Goal: Task Accomplishment & Management: Use online tool/utility

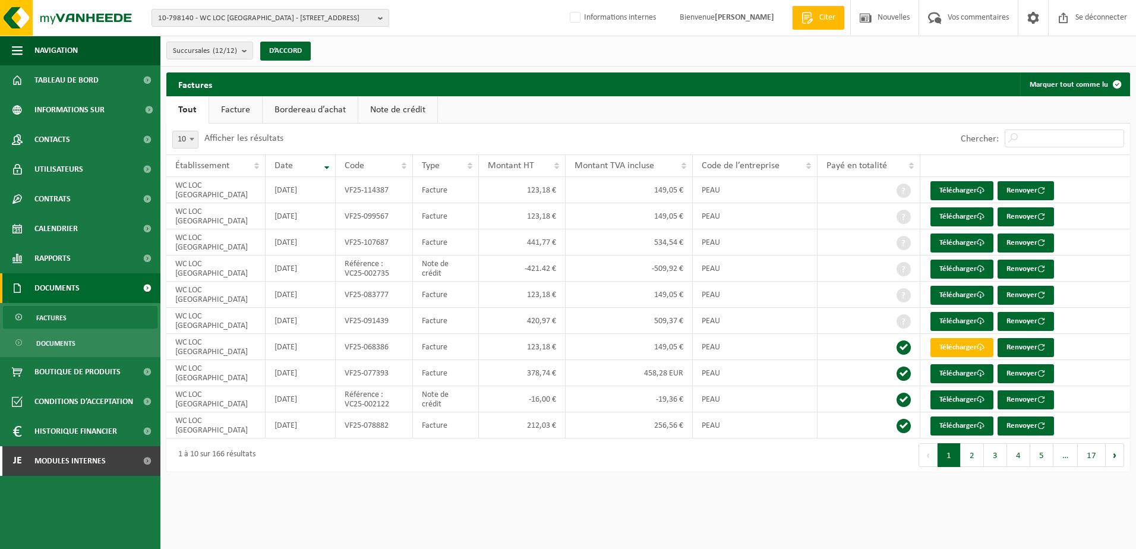
click at [189, 17] on span "10-798140 - WC LOC BELGIQUE - 4540 AMAY, RUE DU PARC INDUSTRIEL 10" at bounding box center [265, 19] width 215 height 18
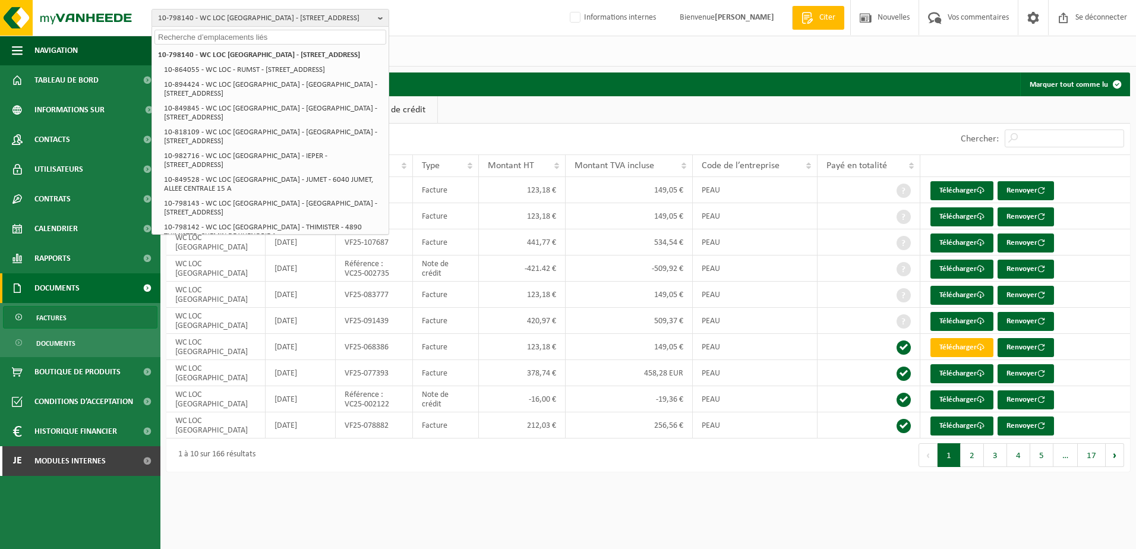
click at [194, 36] on input "text" at bounding box center [270, 37] width 232 height 15
paste input "02-011180"
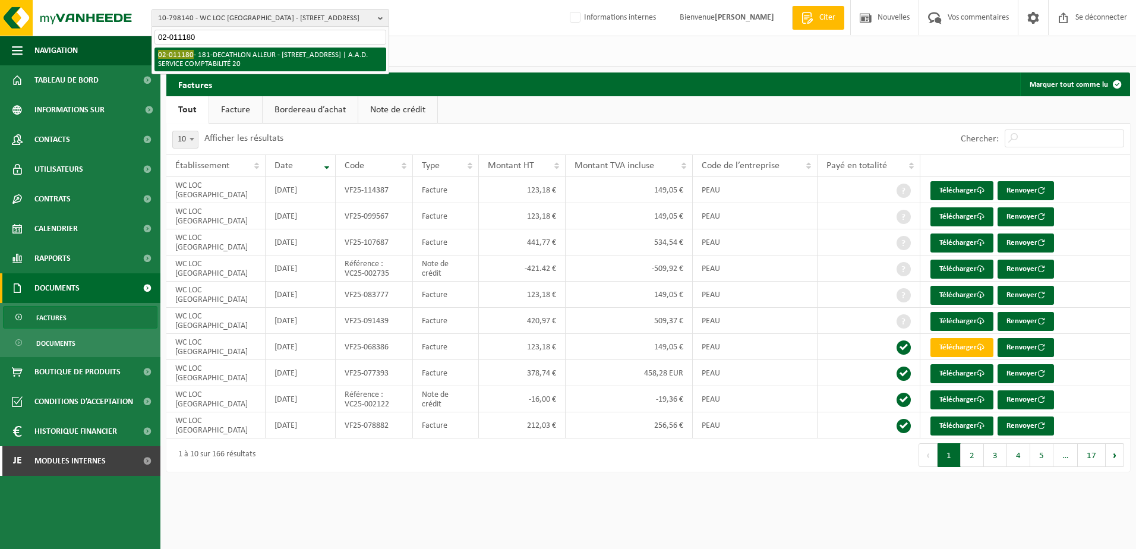
type input "02-011180"
click at [235, 55] on li "02-011180 - 181-DECATHLON ALLEUR - 4432 ALLEUR, RUE DU COMMERCE | A.A.D. SERVIC…" at bounding box center [270, 60] width 232 height 24
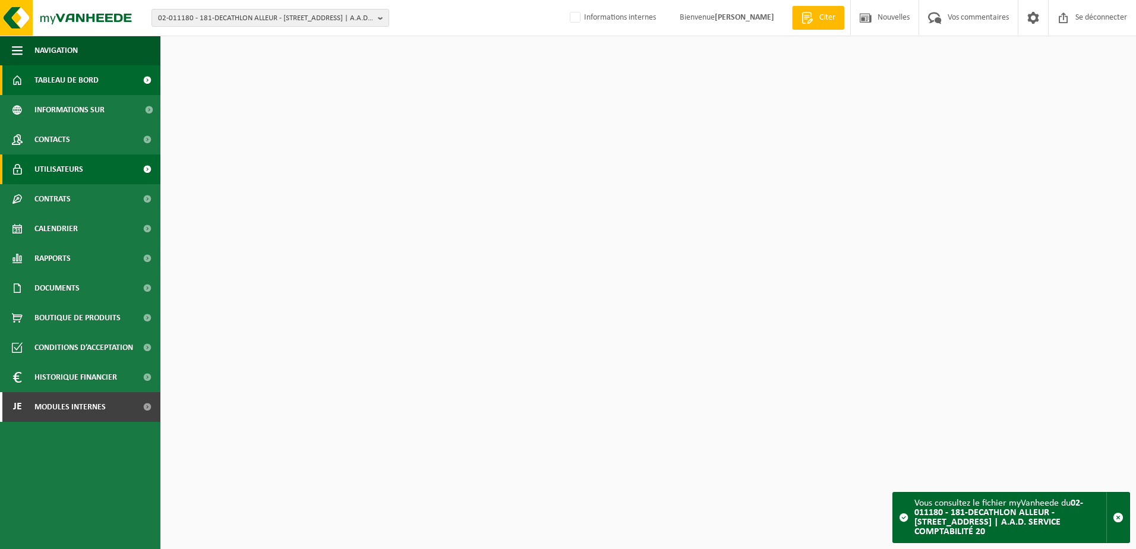
click at [99, 165] on link "Utilisateurs" at bounding box center [80, 169] width 160 height 30
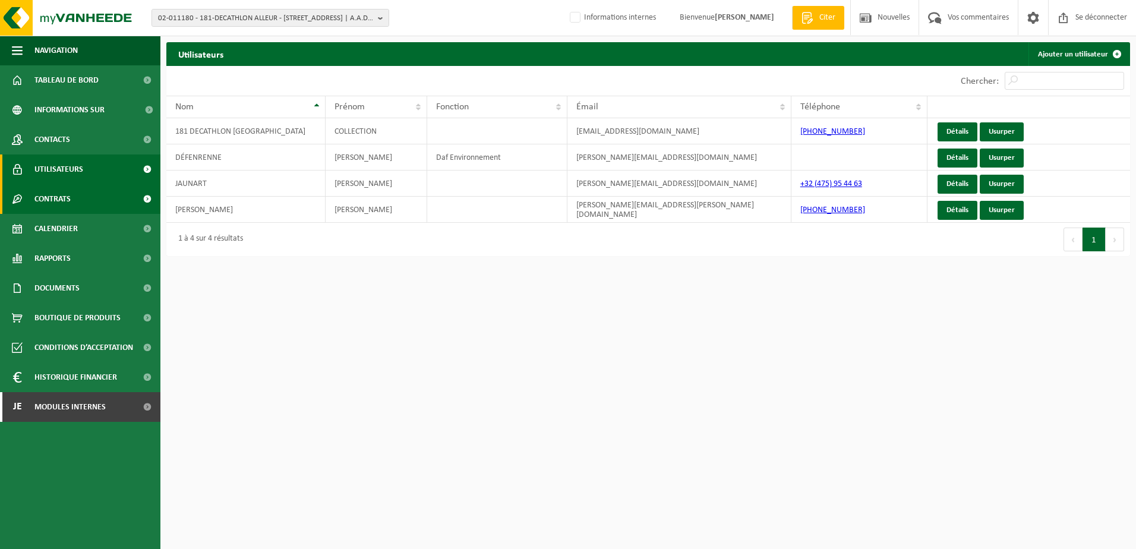
click at [93, 198] on link "Contrats" at bounding box center [80, 199] width 160 height 30
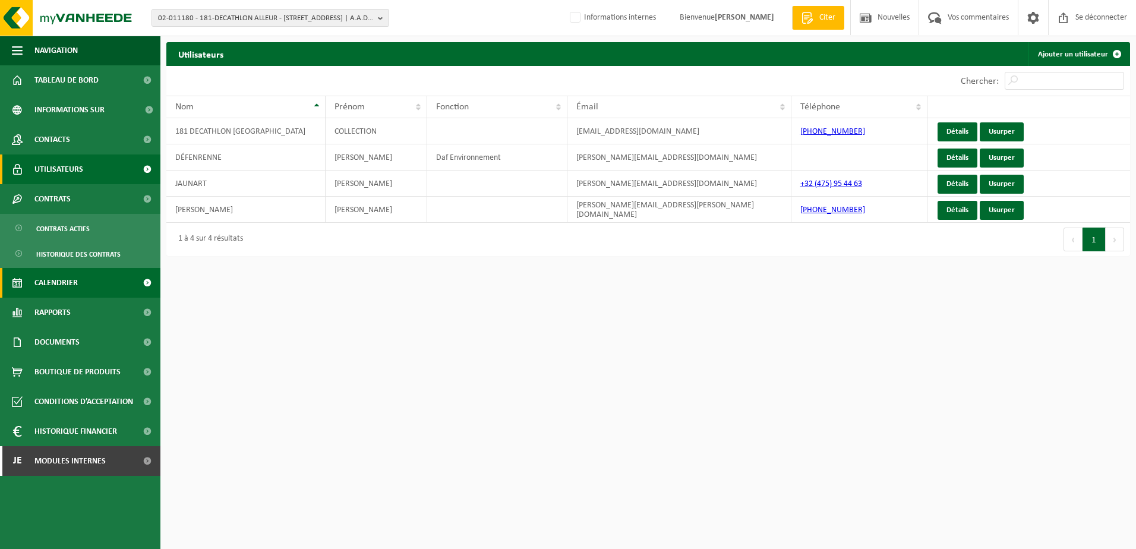
click at [98, 283] on link "Calendrier" at bounding box center [80, 283] width 160 height 30
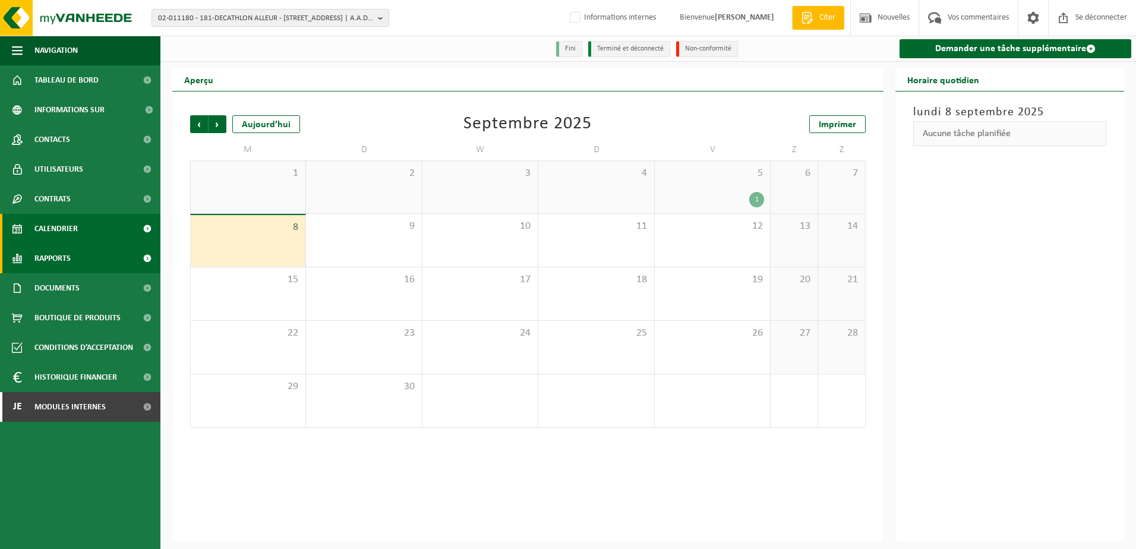
click at [67, 257] on span "Rapports" at bounding box center [52, 259] width 36 height 30
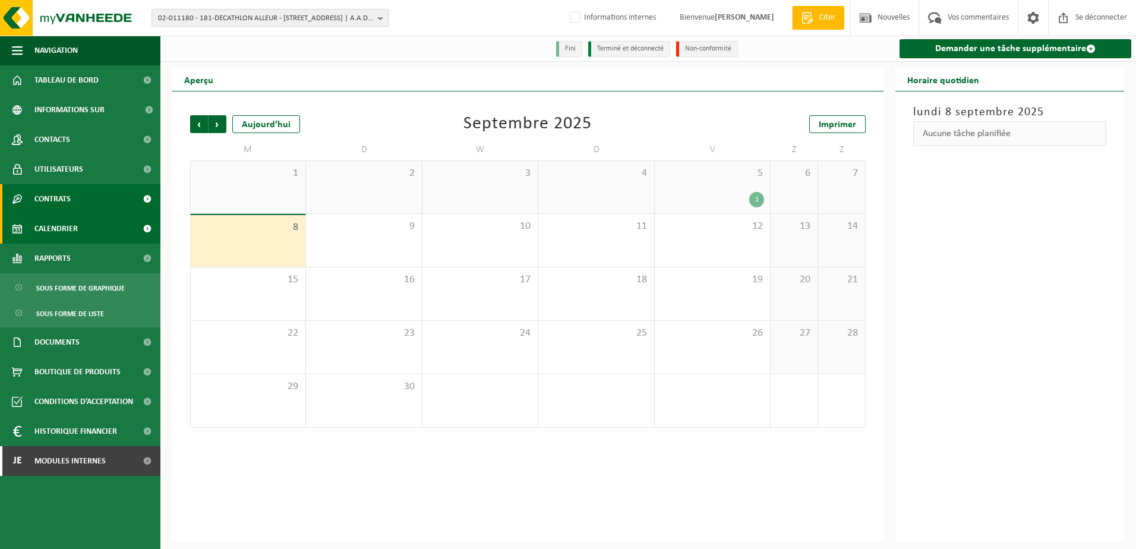
click at [74, 200] on link "Contrats" at bounding box center [80, 199] width 160 height 30
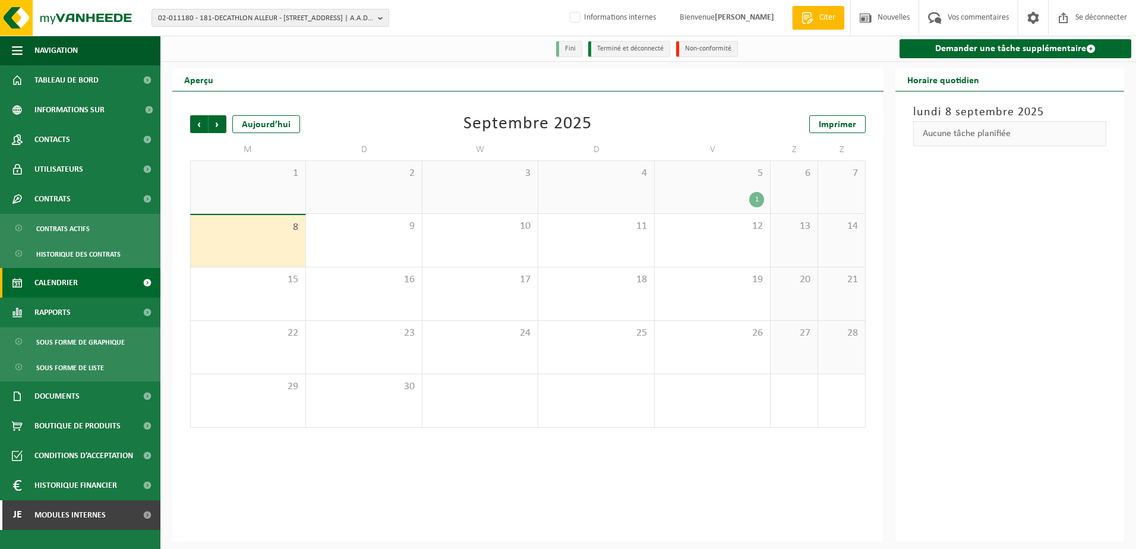
click at [80, 279] on link "Calendrier" at bounding box center [80, 283] width 160 height 30
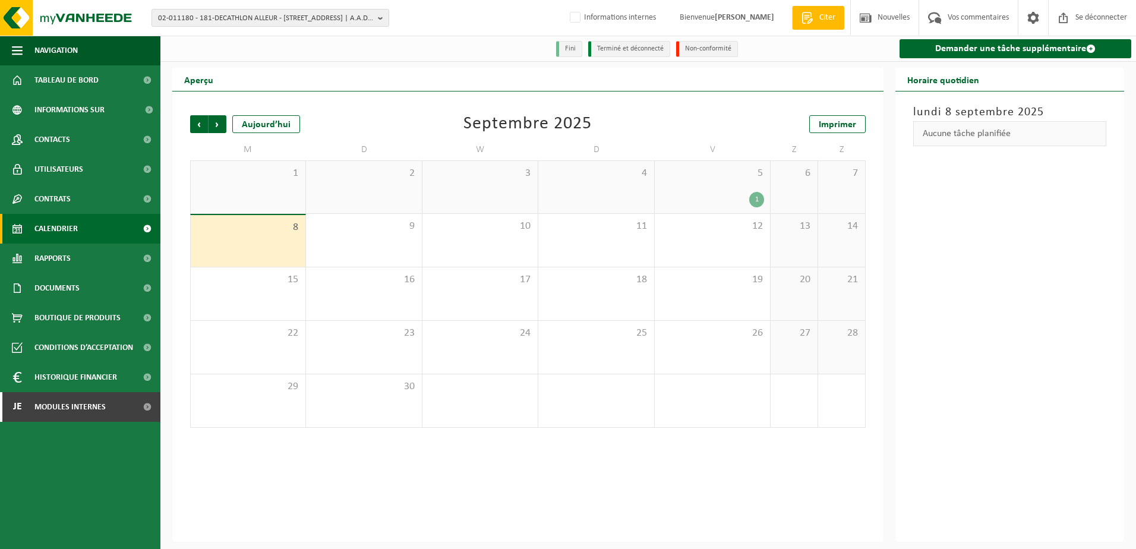
click at [277, 231] on span "8" at bounding box center [248, 227] width 103 height 13
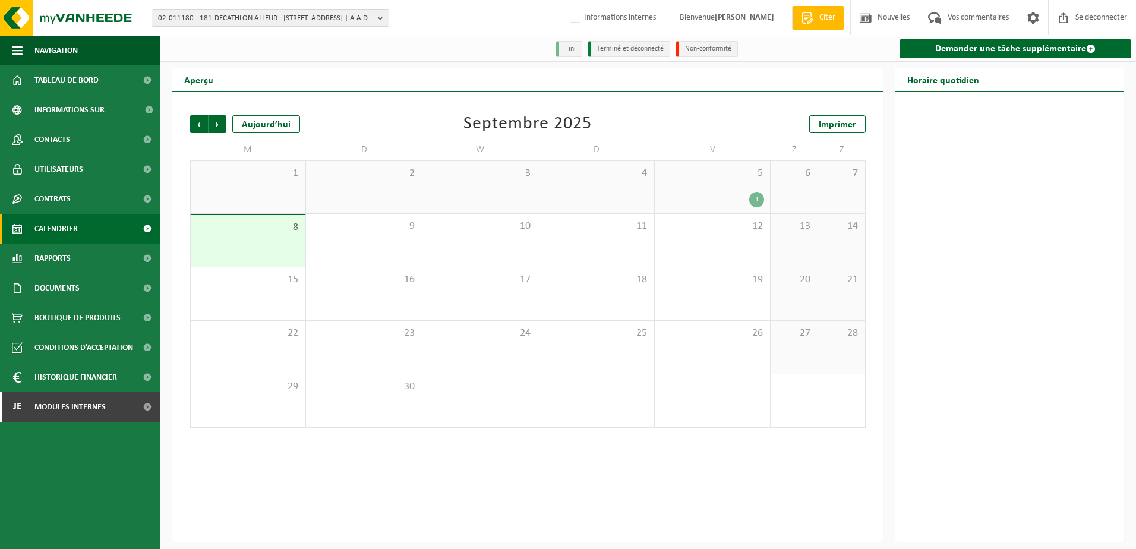
click at [278, 231] on span "8" at bounding box center [248, 227] width 103 height 13
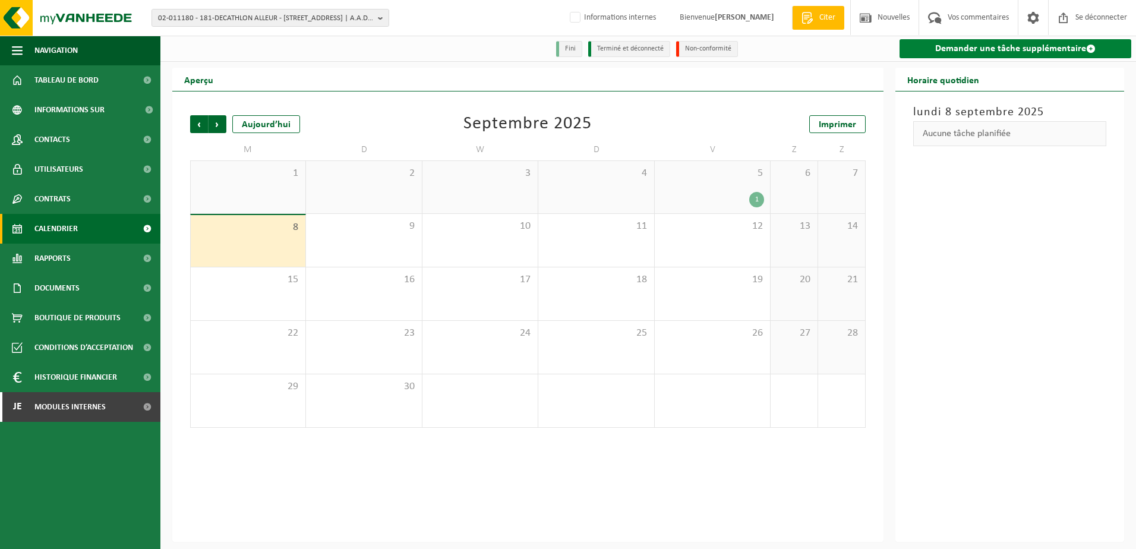
click at [1024, 48] on font "Demander une tâche supplémentaire" at bounding box center [1010, 49] width 151 height 10
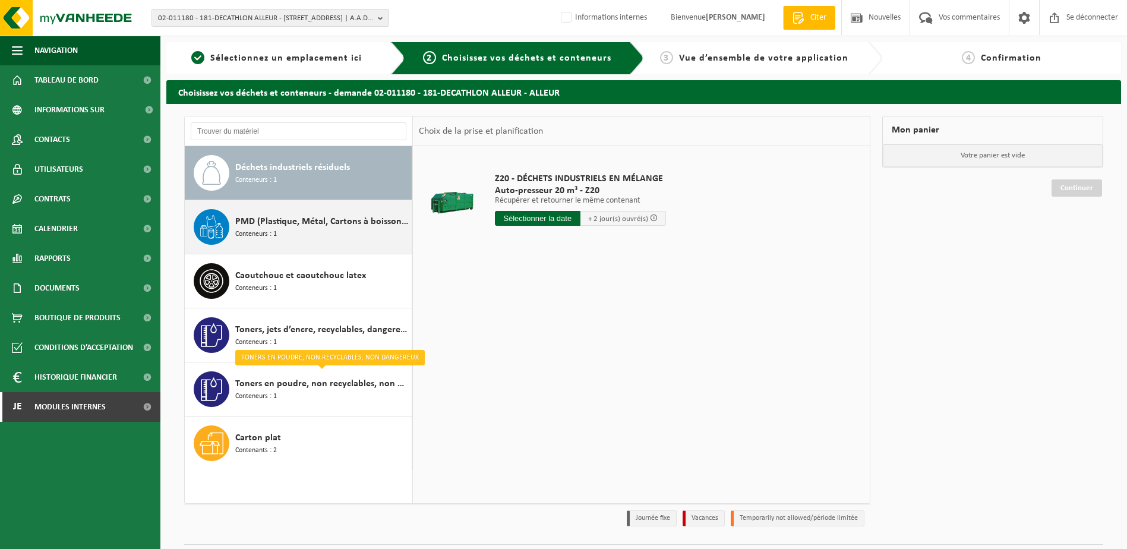
click at [317, 223] on span "PMD (Plastique, Métal, Cartons à boissons) (entreprises)" at bounding box center [321, 221] width 173 height 14
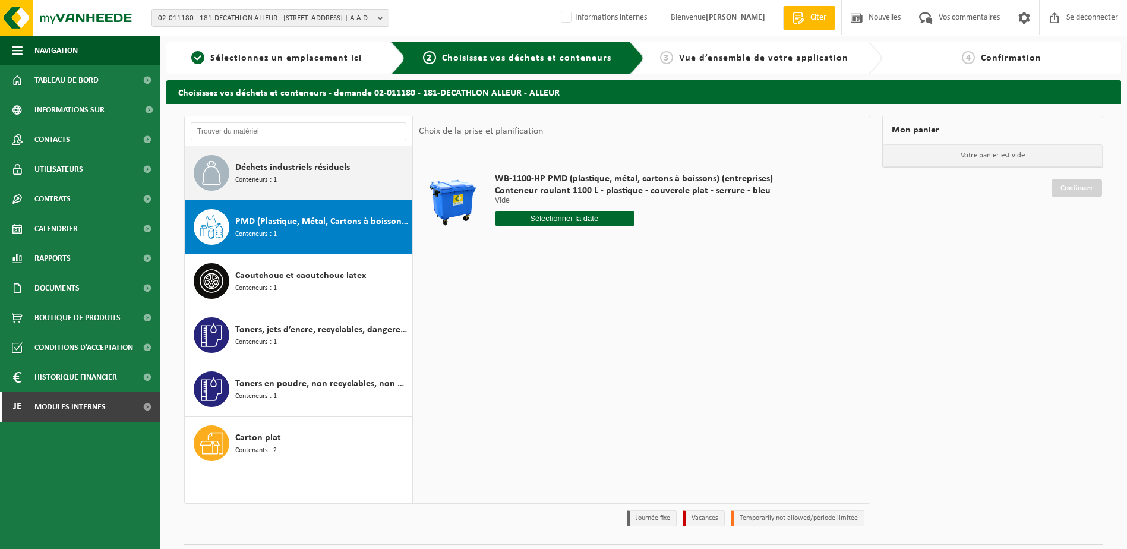
click at [302, 168] on span "Déchets industriels résiduels" at bounding box center [292, 167] width 115 height 14
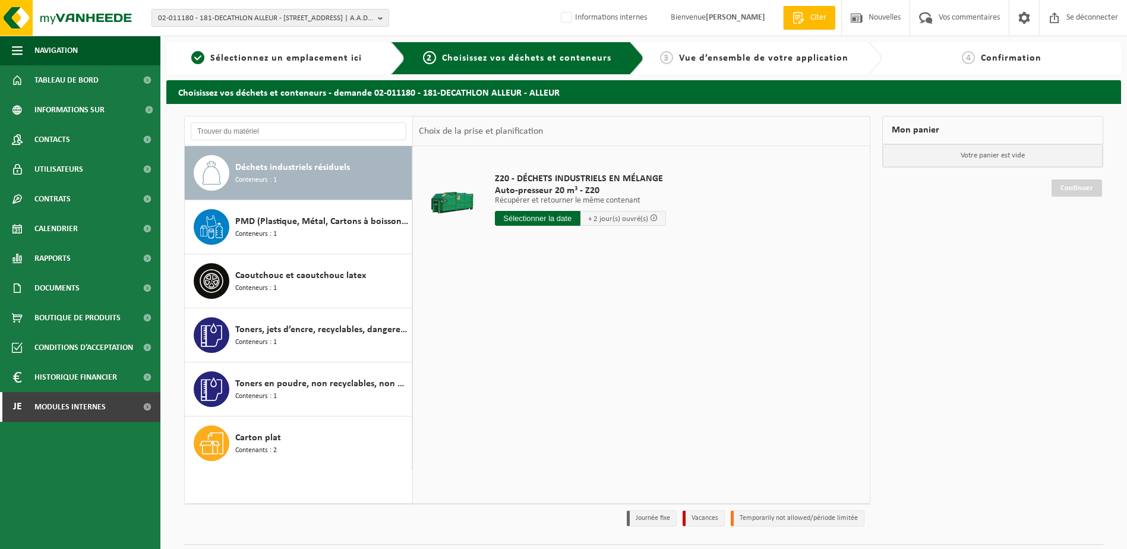
click at [553, 312] on div "Z20 - DÉCHETS INDUSTRIELS EN MÉLANGE Auto-presseur 20 m³ - Z20 Ophalen en terug…" at bounding box center [641, 324] width 457 height 356
click at [604, 407] on div "Z20 - DÉCHETS INDUSTRIELS EN MÉLANGE Auto-presseur 20 m³ - Z20 Ophalen en terug…" at bounding box center [641, 324] width 457 height 356
click at [304, 19] on span "02-011180 - 181-DECATHLON ALLEUR - 4432 ALLEUR, RUE DU COMMERCE | A.A.D. SERVIC…" at bounding box center [265, 19] width 215 height 18
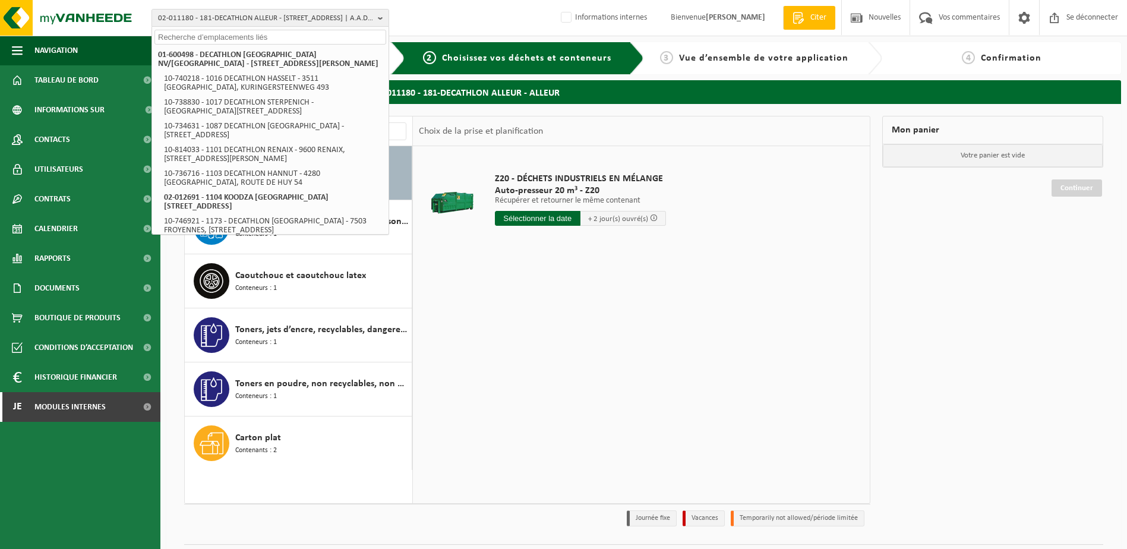
click at [203, 42] on input "text" at bounding box center [270, 37] width 232 height 15
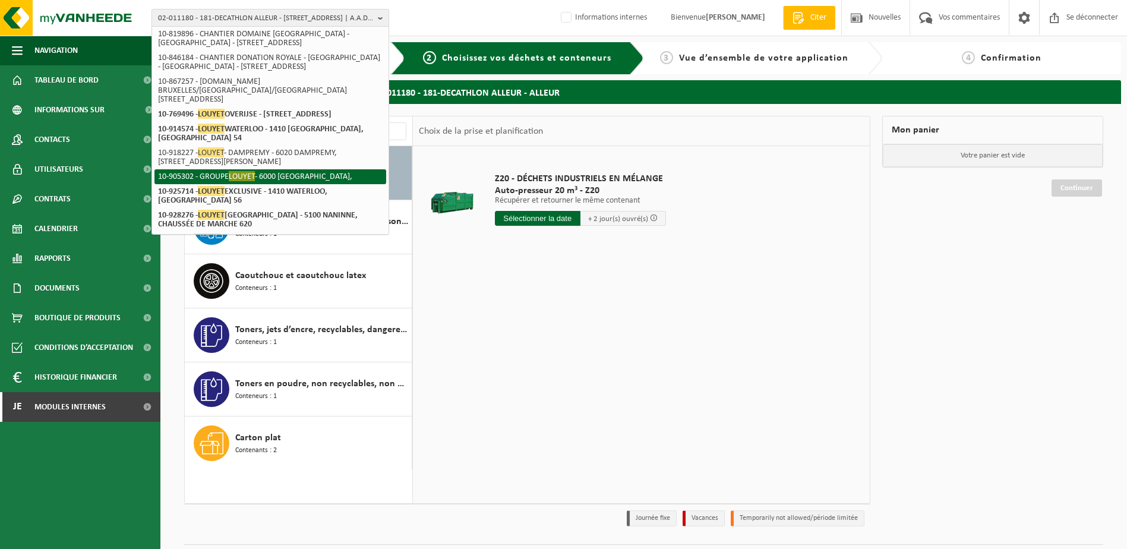
scroll to position [119, 0]
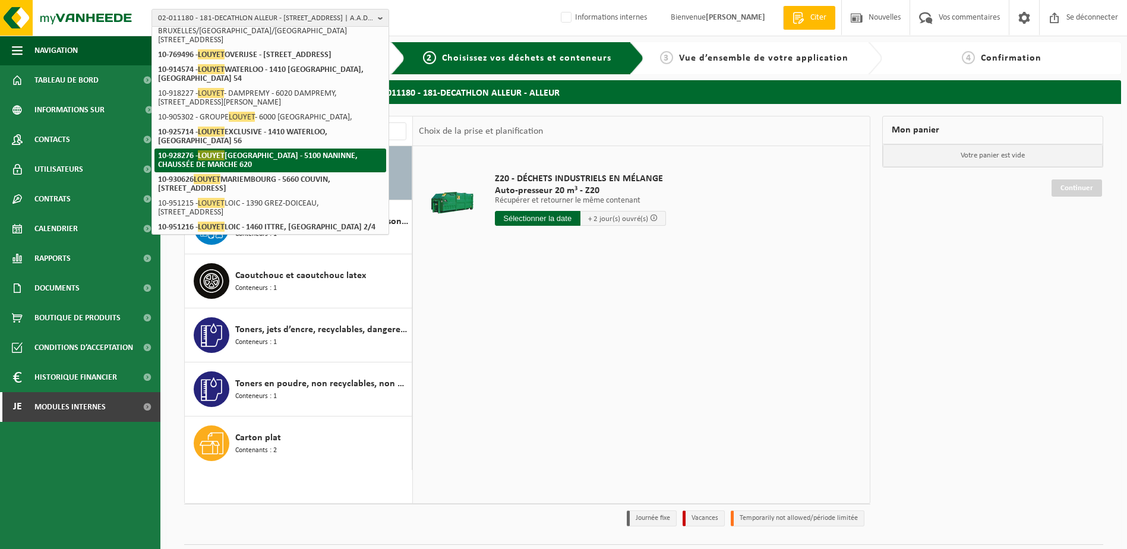
type input "Louyet"
click at [338, 172] on li "10-928276 - LOUYET NAMUR - 5100 NANINNE, CHAUSSÉE DE MARCHE 620" at bounding box center [270, 161] width 232 height 24
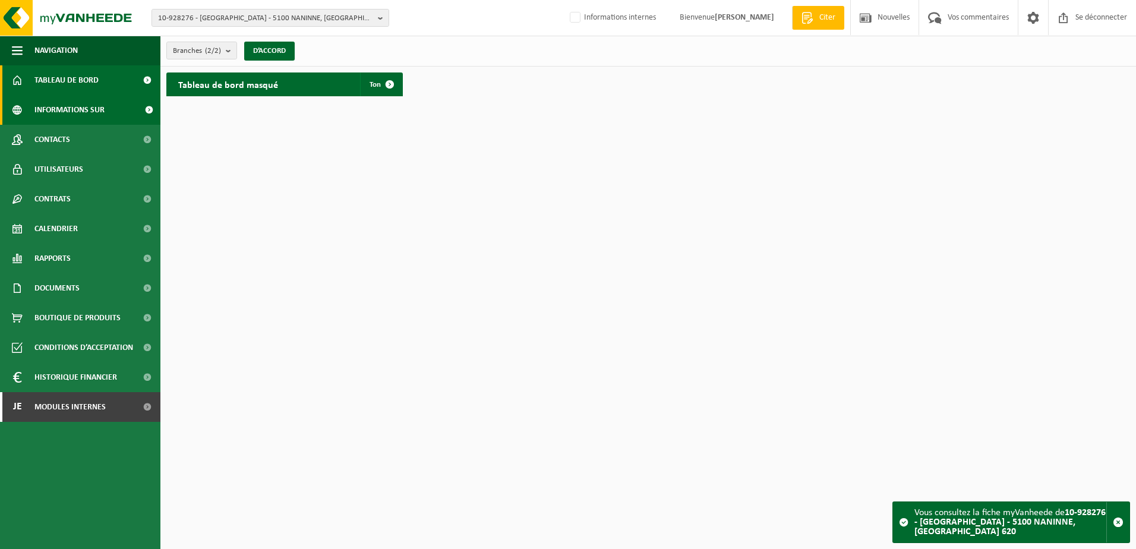
click at [59, 113] on span "Informations sur l’entreprise" at bounding box center [85, 110] width 103 height 30
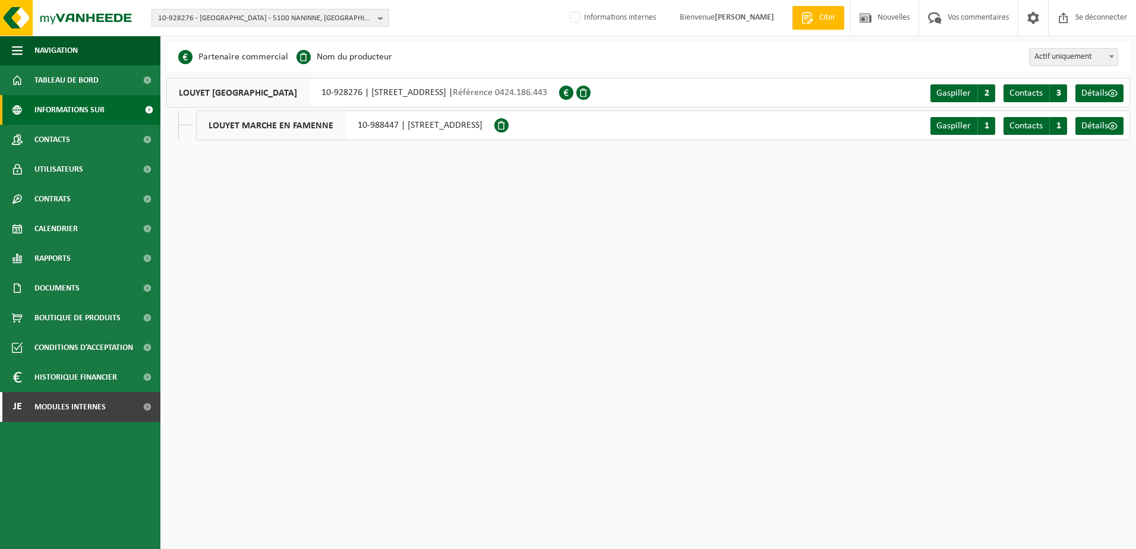
click at [208, 17] on span "10-928276 - [GEOGRAPHIC_DATA] - 5100 NANINNE, [GEOGRAPHIC_DATA] 620" at bounding box center [265, 19] width 215 height 18
type input "01-076119"
click at [230, 51] on strong "01-076119 - CONTAINERS CLEAN SRL - 7390 QUAREGNON, RUE RIEU DU COEUR 83" at bounding box center [249, 54] width 182 height 9
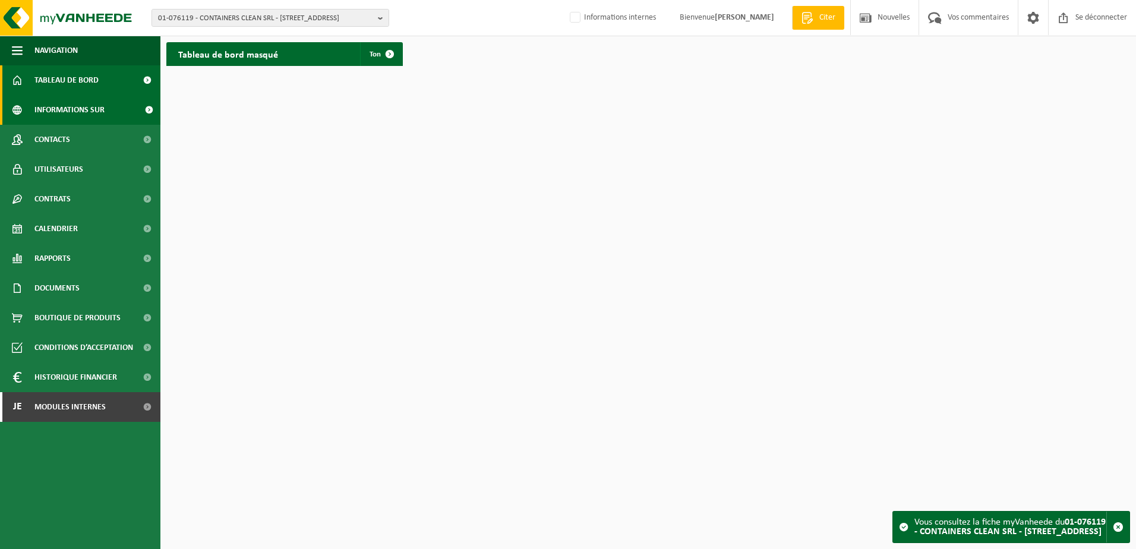
click at [108, 108] on span "Informations sur l’entreprise" at bounding box center [85, 110] width 103 height 30
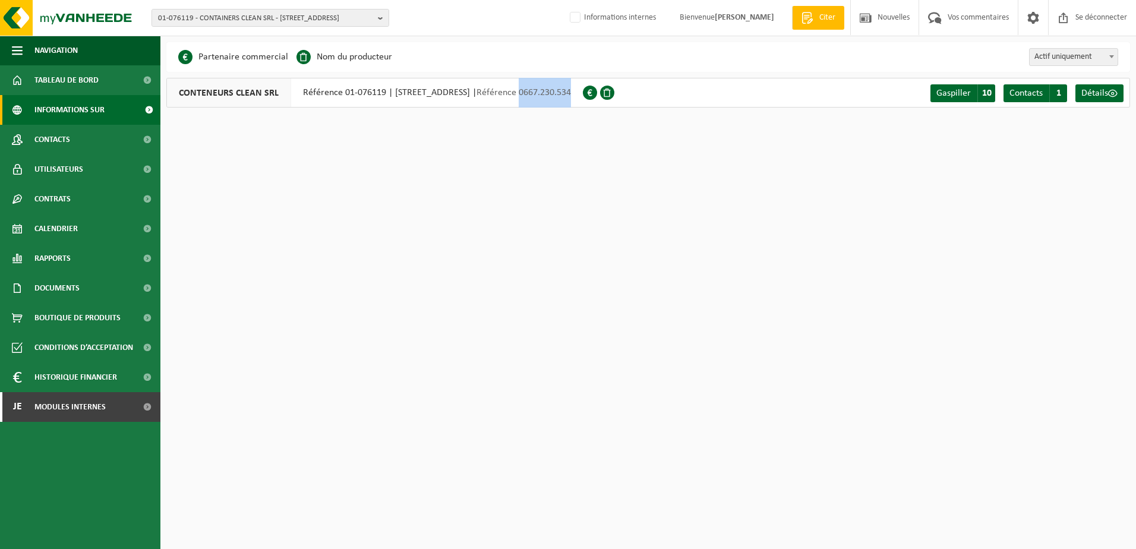
drag, startPoint x: 609, startPoint y: 93, endPoint x: 666, endPoint y: 89, distance: 57.2
click at [583, 89] on div "CONTENEURS CLEAN SRL Référence 01-076119 | [STREET_ADDRESS] | Référence 0667.23…" at bounding box center [374, 93] width 416 height 30
click at [964, 95] on span "Gaspiller" at bounding box center [953, 94] width 34 height 10
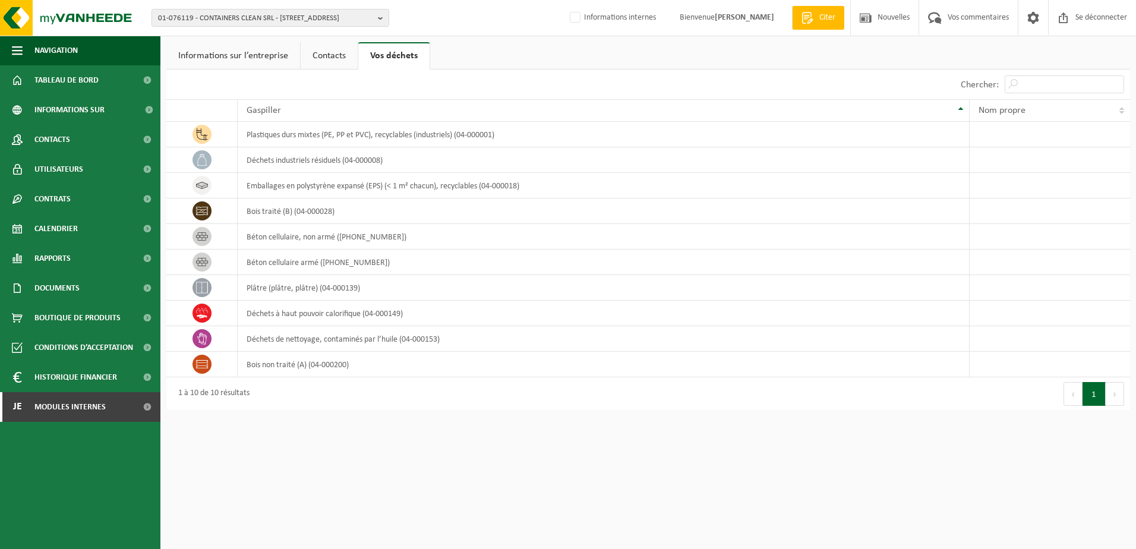
click at [328, 56] on link "Contacts" at bounding box center [329, 55] width 57 height 27
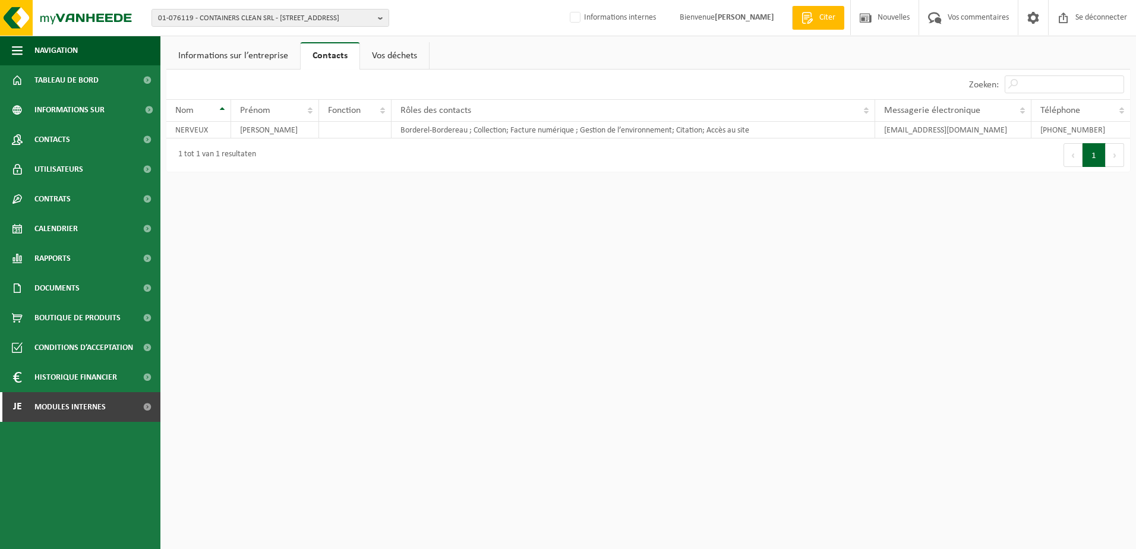
click at [251, 55] on link "Informations sur l’entreprise" at bounding box center [233, 55] width 134 height 27
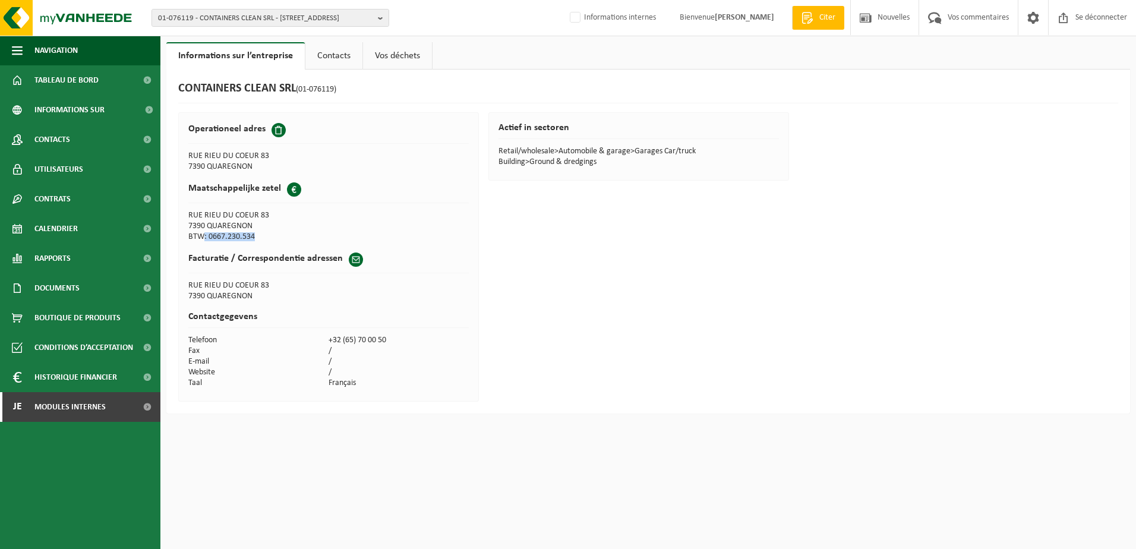
drag, startPoint x: 260, startPoint y: 245, endPoint x: 199, endPoint y: 241, distance: 61.3
click at [199, 241] on div "Operationeel adres RUE RIEU DU COEUR 83 7390 QUAREGNON Maatschappelijke zetel B…" at bounding box center [328, 256] width 301 height 289
click at [211, 21] on span "01-076119 - CONTAINERS CLEAN SRL - [STREET_ADDRESS]" at bounding box center [265, 19] width 215 height 18
click at [183, 18] on span "01-076119 - CONTAINERS CLEAN SRL - [STREET_ADDRESS]" at bounding box center [265, 19] width 215 height 18
click at [176, 9] on button "01-076119 - CONTAINERS CLEAN SRL - [STREET_ADDRESS]" at bounding box center [270, 18] width 238 height 18
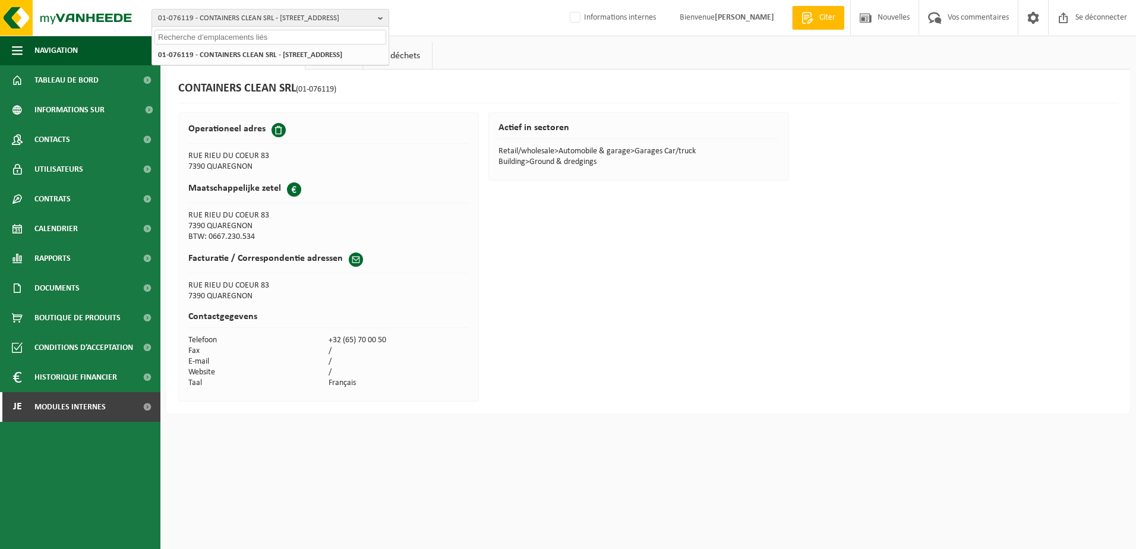
click at [185, 42] on input "text" at bounding box center [270, 37] width 232 height 15
paste input "02-011180"
type input "02-011180"
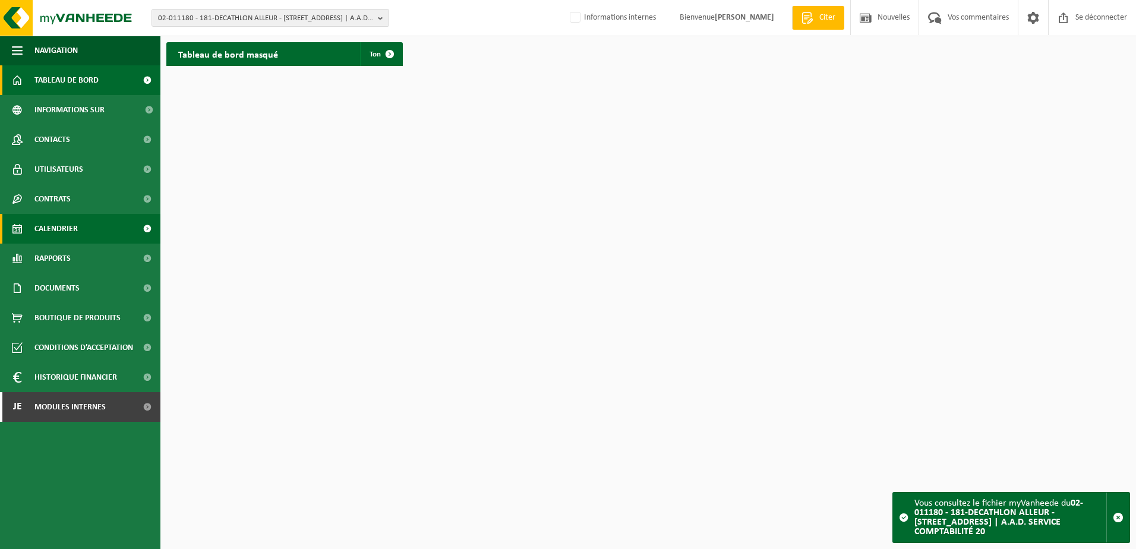
click at [66, 228] on span "Calendrier" at bounding box center [55, 229] width 43 height 30
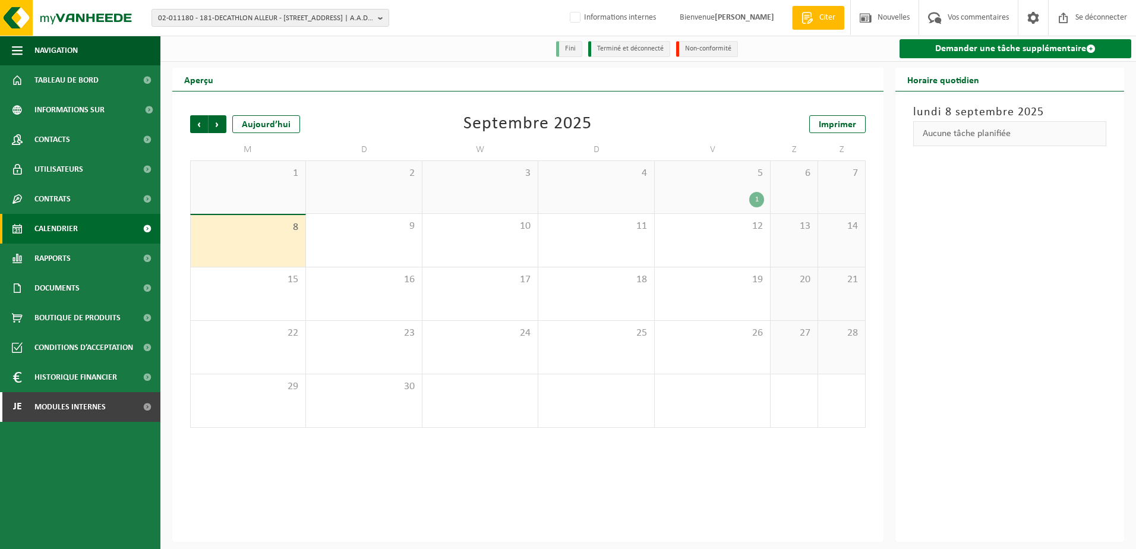
click at [960, 41] on link "Demander une tâche supplémentaire" at bounding box center [1015, 48] width 232 height 19
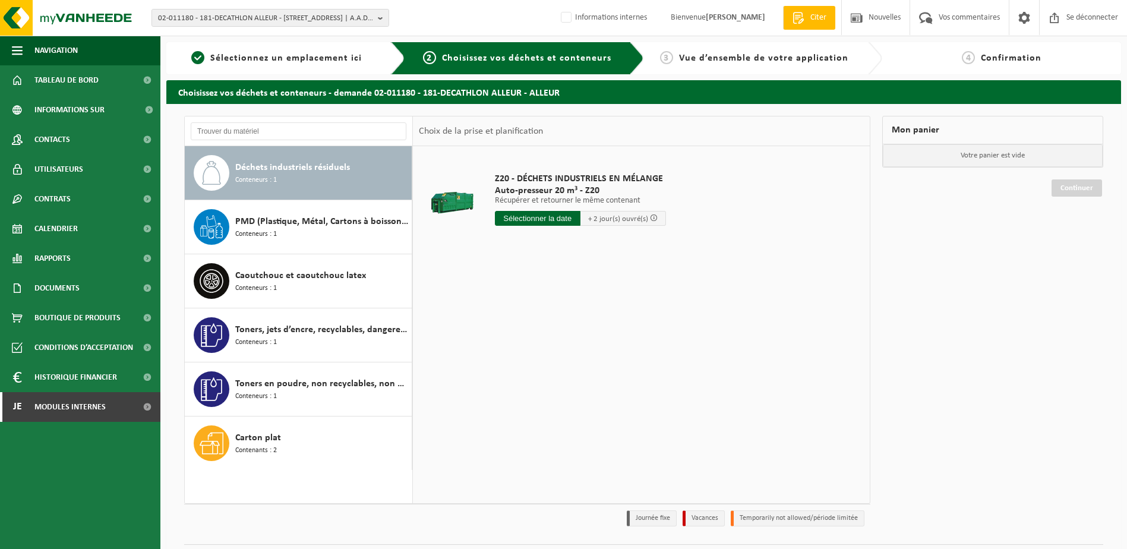
click at [316, 173] on span "Déchets industriels résiduels" at bounding box center [292, 167] width 115 height 14
click at [340, 226] on span "PMD (Plastique, Métal, Cartons à boissons) (entreprises)" at bounding box center [321, 221] width 173 height 14
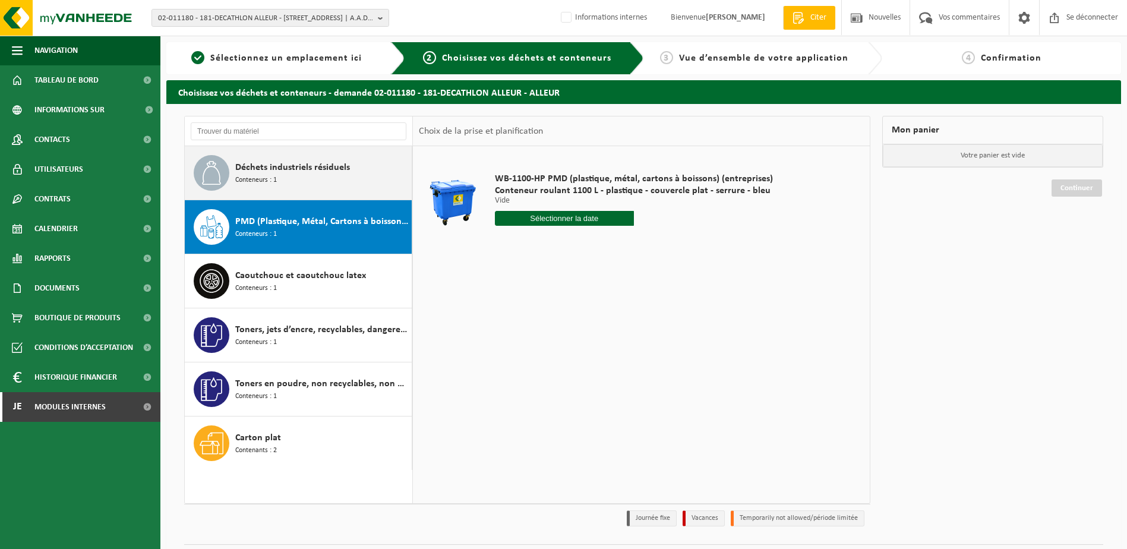
click at [315, 182] on div "Déchets industriels résiduels Conteneurs : 1" at bounding box center [321, 173] width 173 height 36
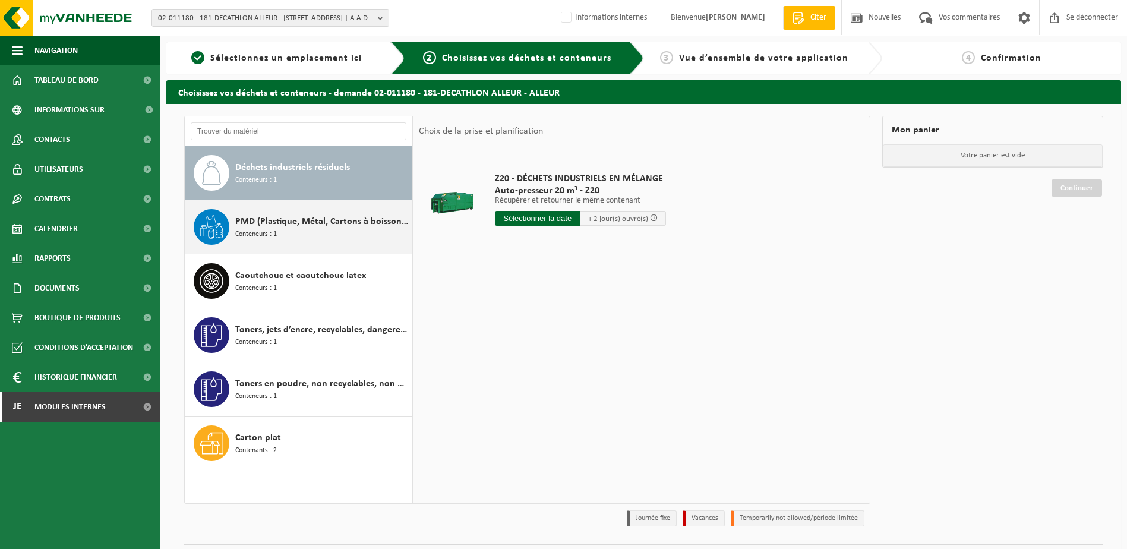
click at [324, 230] on div "PMD (Plastique, Métal, Cartons à boissons) (entreprises) Conteneurs : 1" at bounding box center [321, 227] width 173 height 36
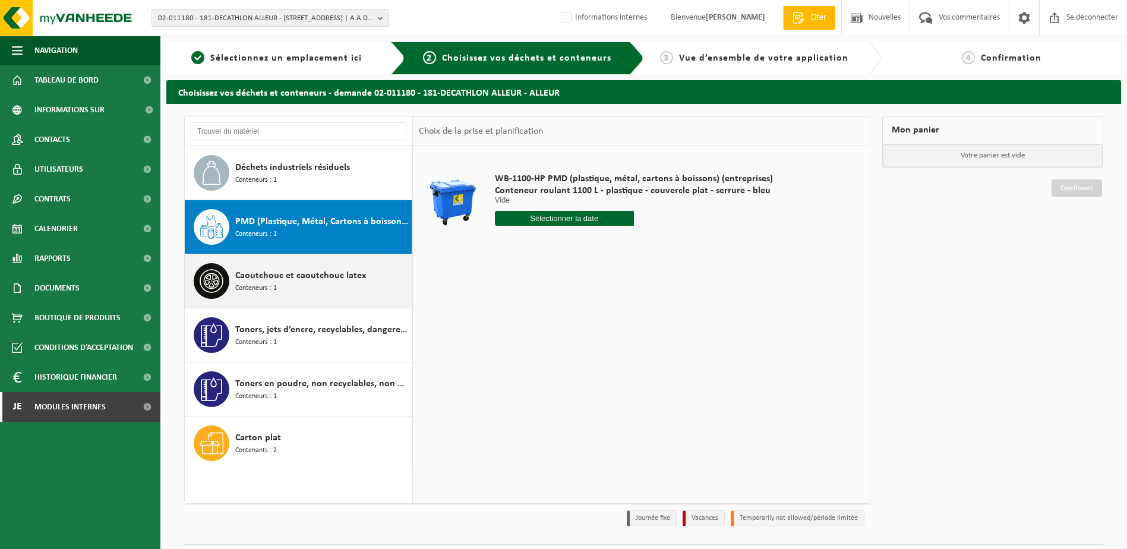
click at [355, 277] on span "Caoutchouc et caoutchouc latex" at bounding box center [300, 275] width 131 height 14
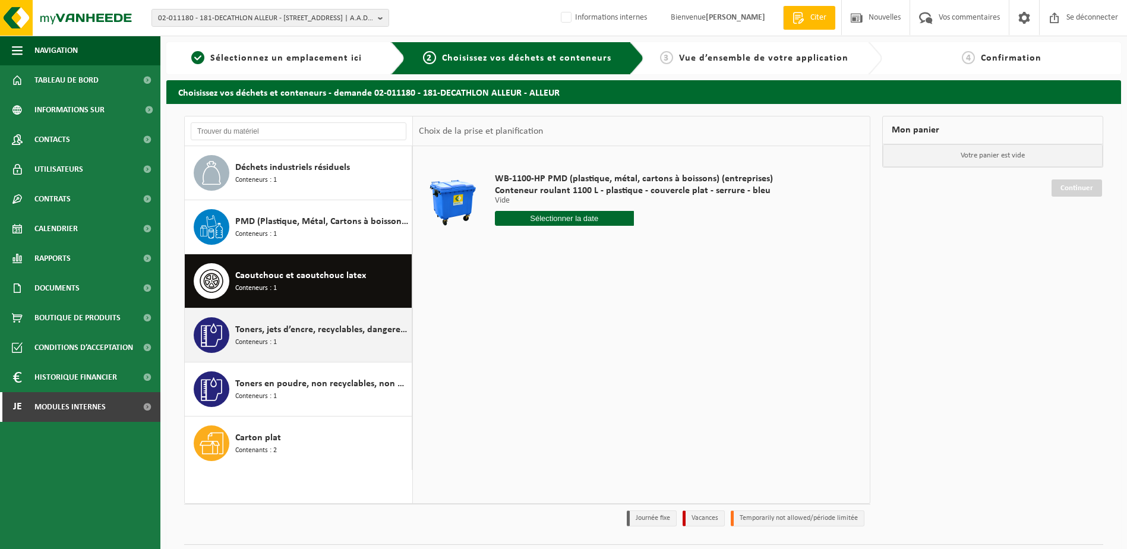
click at [320, 341] on div "Toners, jets d’encre, recyclables, dangereux Conteneurs : 1" at bounding box center [321, 335] width 173 height 36
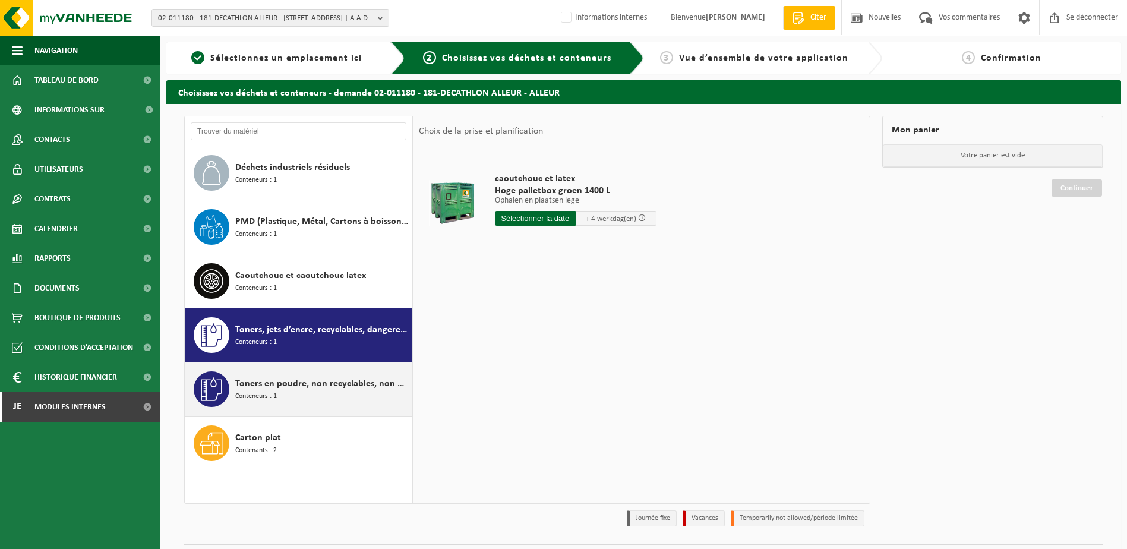
click at [336, 395] on div "Toners en poudre, non recyclables, non dangereux Conteneurs : 1" at bounding box center [321, 389] width 173 height 36
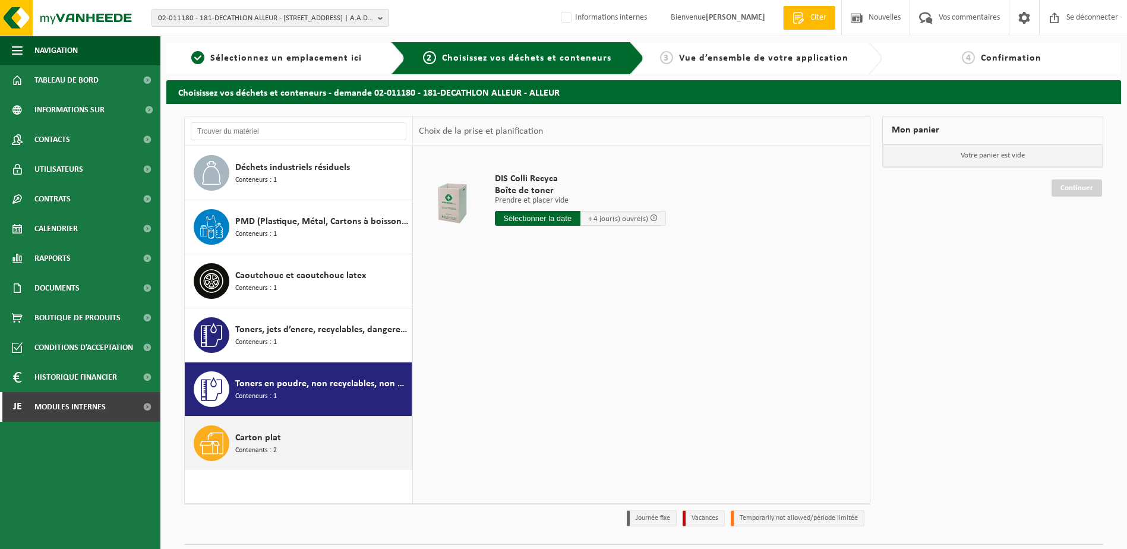
click at [311, 455] on div "Carton plat Contenants : 2" at bounding box center [321, 443] width 173 height 36
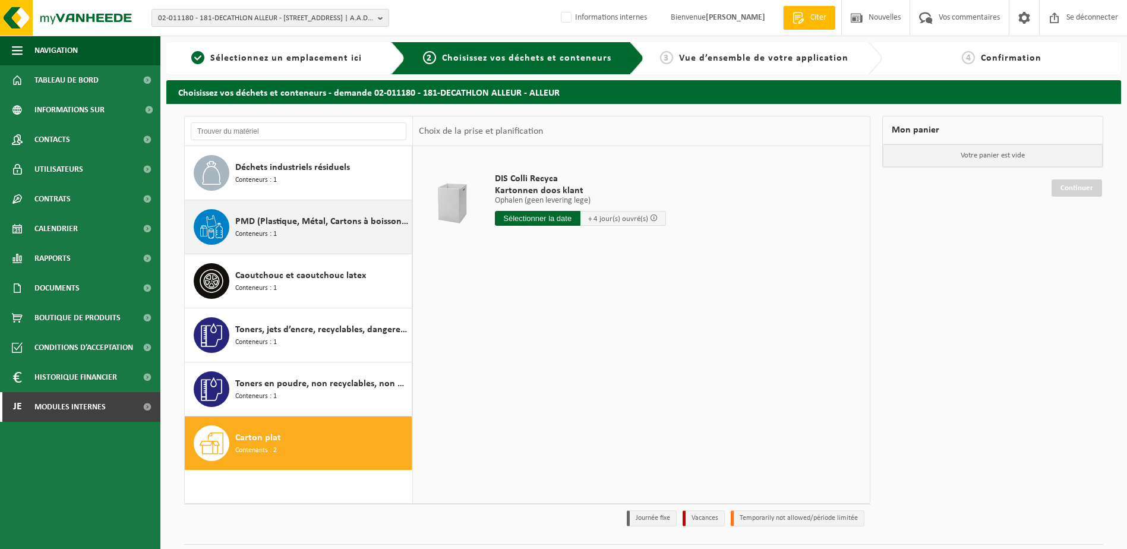
click at [293, 233] on div "PMD (Plastique, Métal, Cartons à boissons) (entreprises) Conteneurs : 1" at bounding box center [321, 227] width 173 height 36
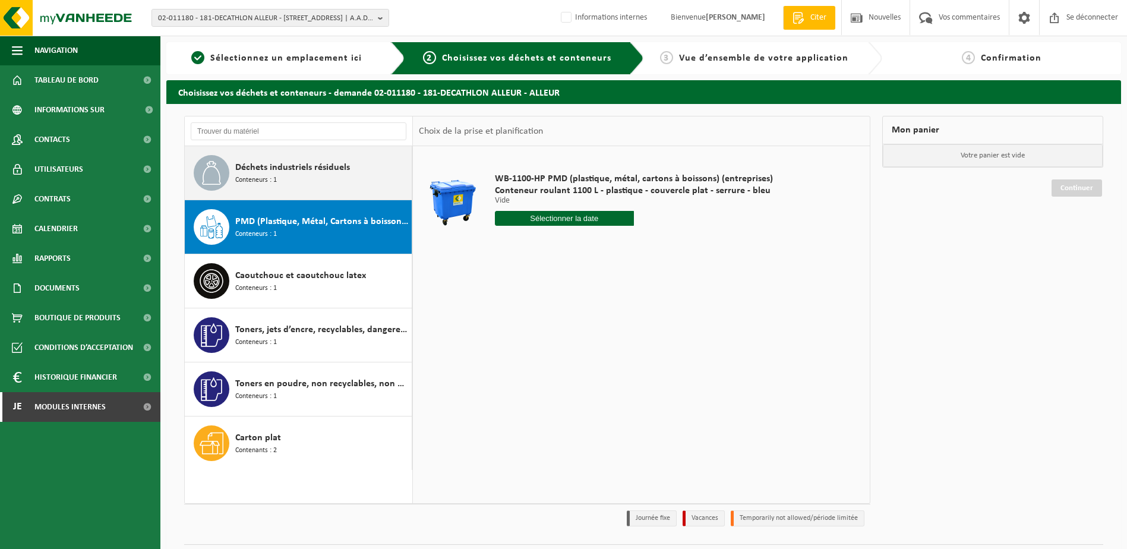
click at [272, 176] on span "Conteneurs : 1" at bounding box center [256, 180] width 42 height 11
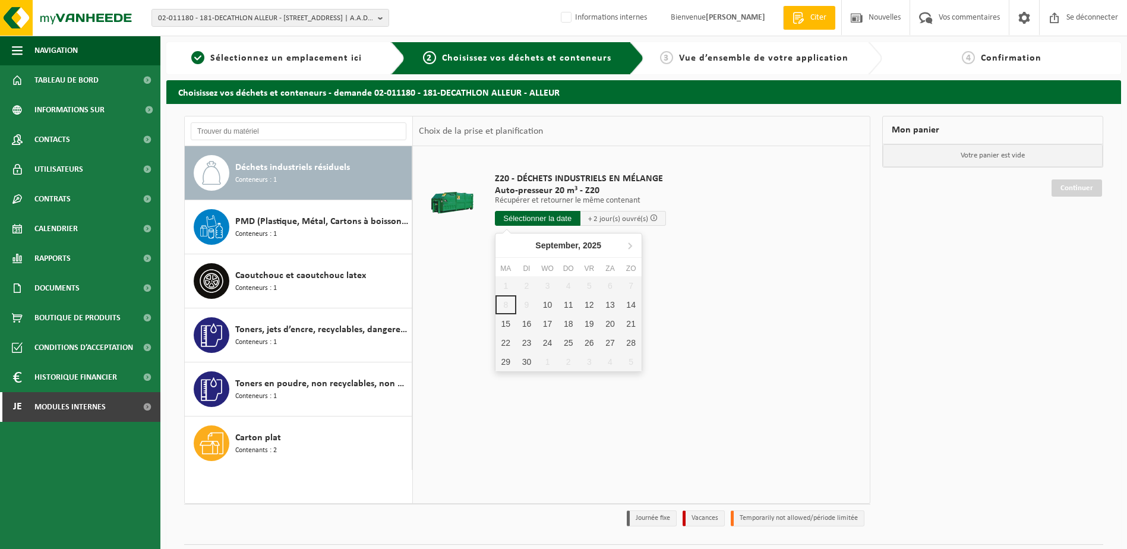
click at [545, 219] on input "text" at bounding box center [538, 218] width 86 height 15
click at [547, 304] on div "10" at bounding box center [557, 304] width 25 height 19
type input "Van 2025-09-10"
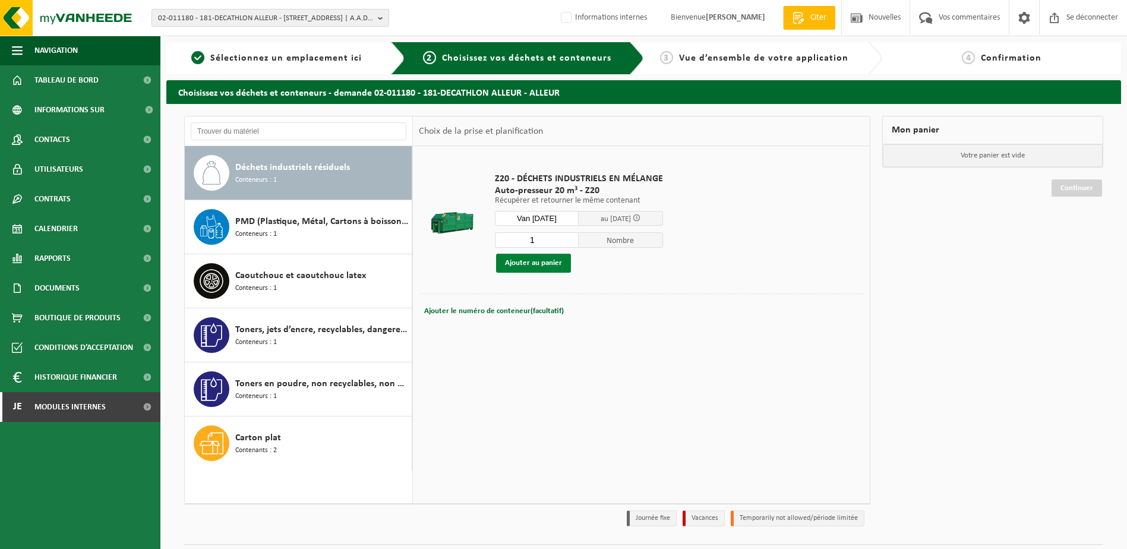
click at [553, 262] on button "Ajouter au panier" at bounding box center [533, 263] width 75 height 19
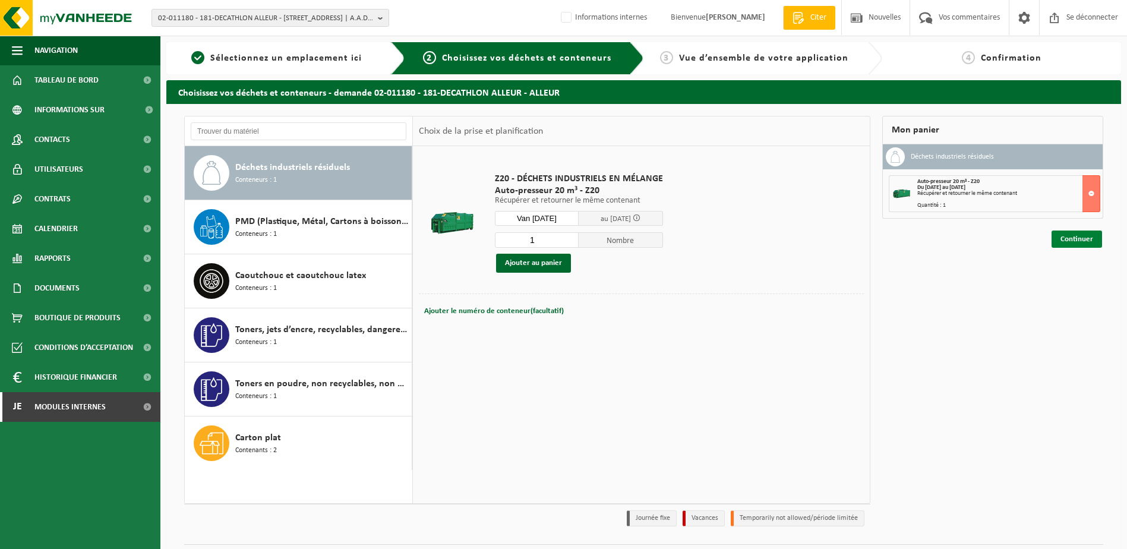
click at [1092, 241] on link "Continuer" at bounding box center [1076, 238] width 50 height 17
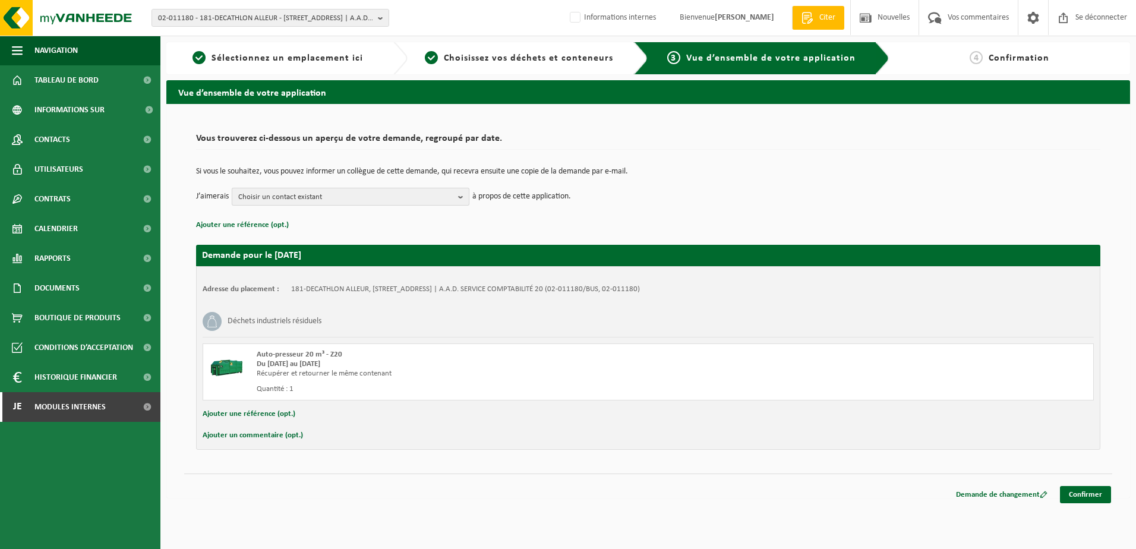
click at [459, 198] on b "button" at bounding box center [463, 196] width 11 height 17
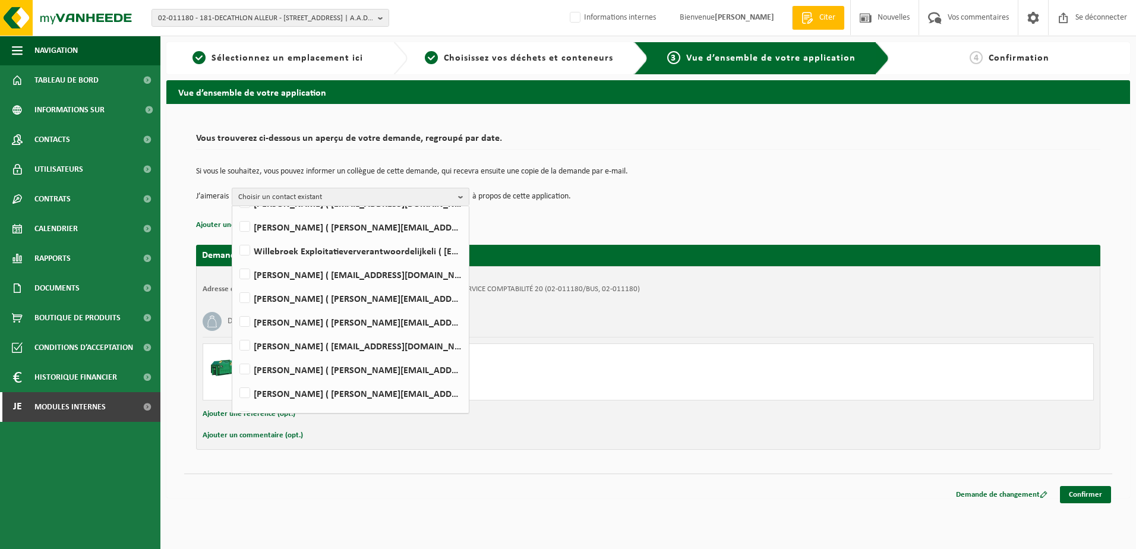
scroll to position [339, 0]
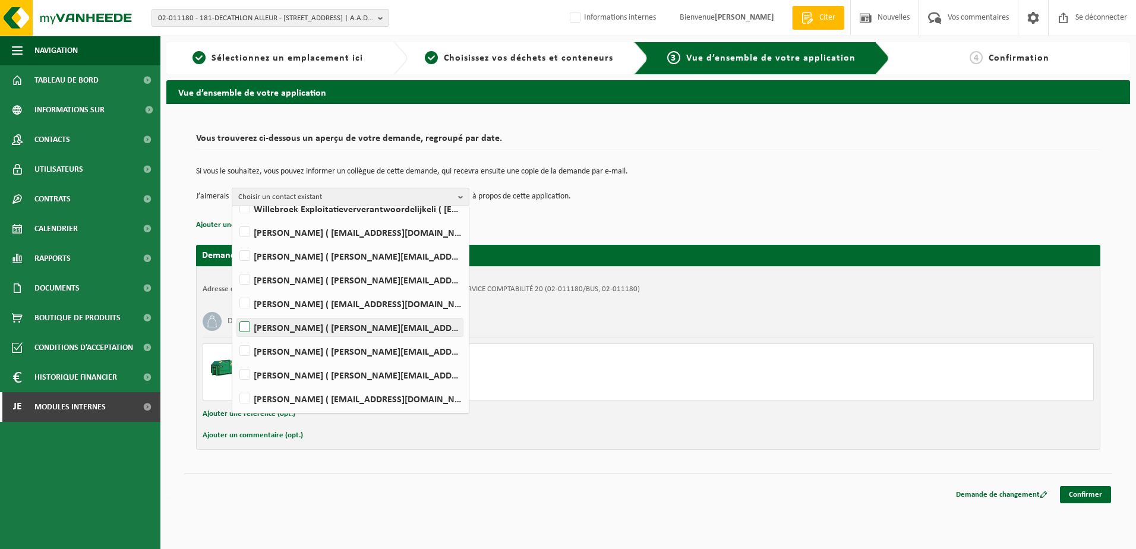
click at [294, 331] on label "Miguel Ortiz ( miguel.ortiz@decathlon.com )" at bounding box center [350, 327] width 226 height 18
click at [235, 312] on input "Miguel Ortiz ( miguel.ortiz@decathlon.com )" at bounding box center [235, 312] width 1 height 1
checkbox input "true"
click at [661, 298] on div "Adresse du placement : 181-DECATHLON ALLEUR, 4432 ALLEUR, RUE DU COMMERCE | A.A…" at bounding box center [648, 358] width 904 height 184
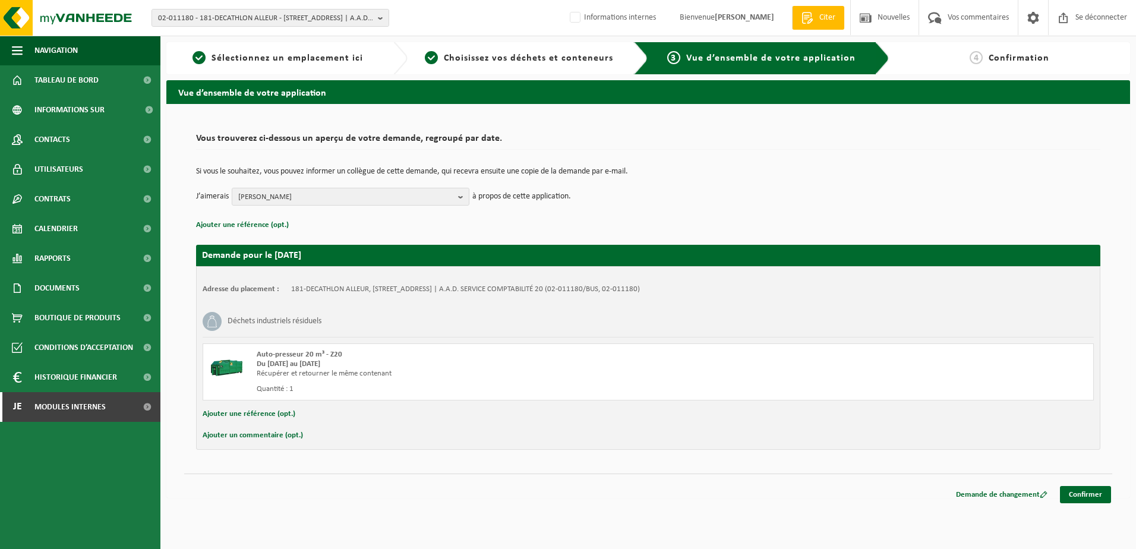
click at [265, 432] on button "Ajouter un commentaire (opt.)" at bounding box center [253, 435] width 100 height 15
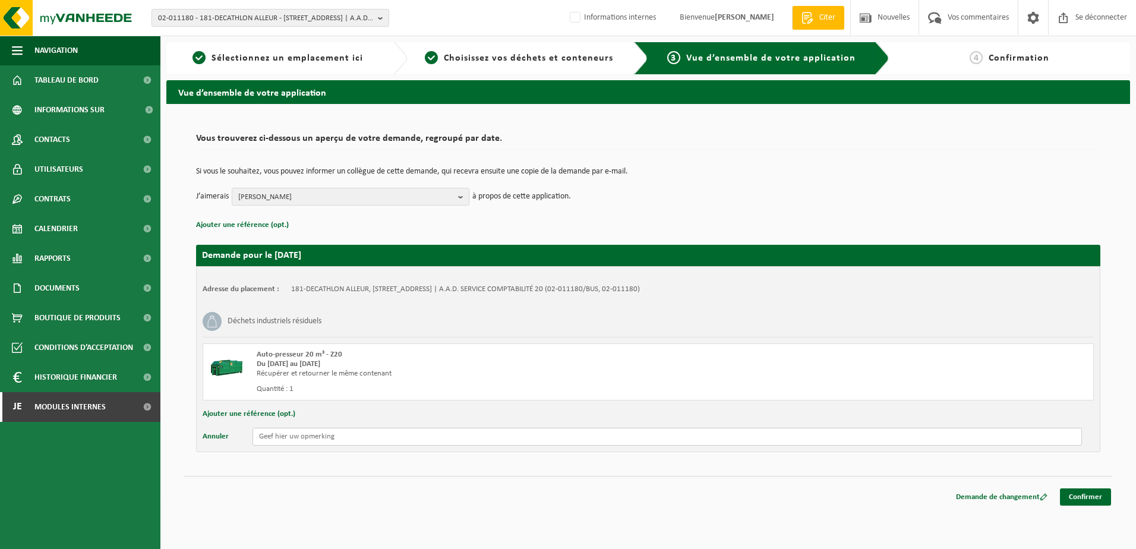
click at [316, 437] on input "text" at bounding box center [666, 437] width 829 height 18
type input "URGENT"
click at [1093, 503] on link "Confirmer" at bounding box center [1085, 496] width 51 height 17
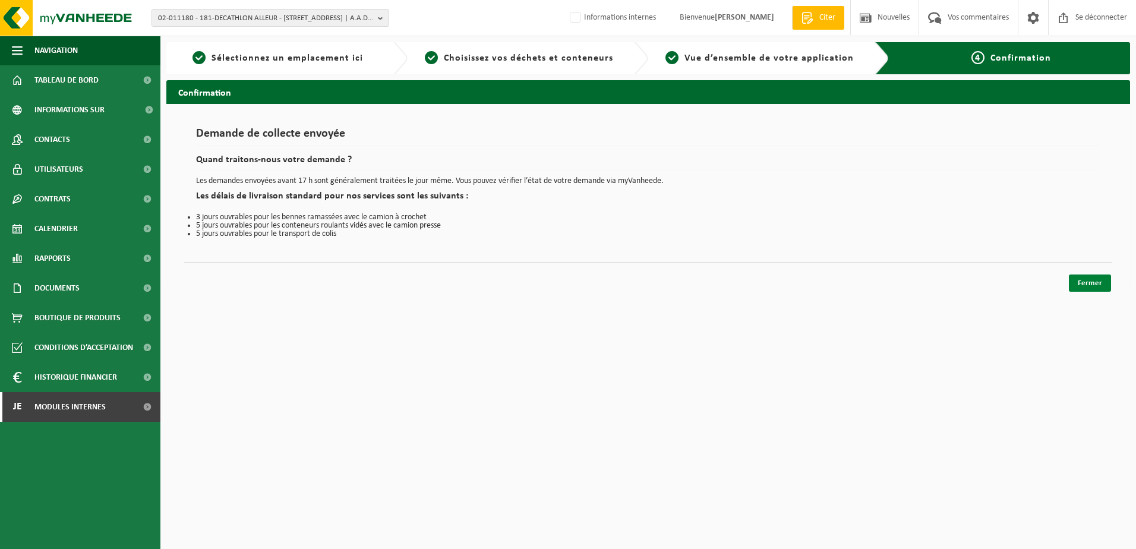
click at [1083, 280] on link "Fermer" at bounding box center [1090, 282] width 42 height 17
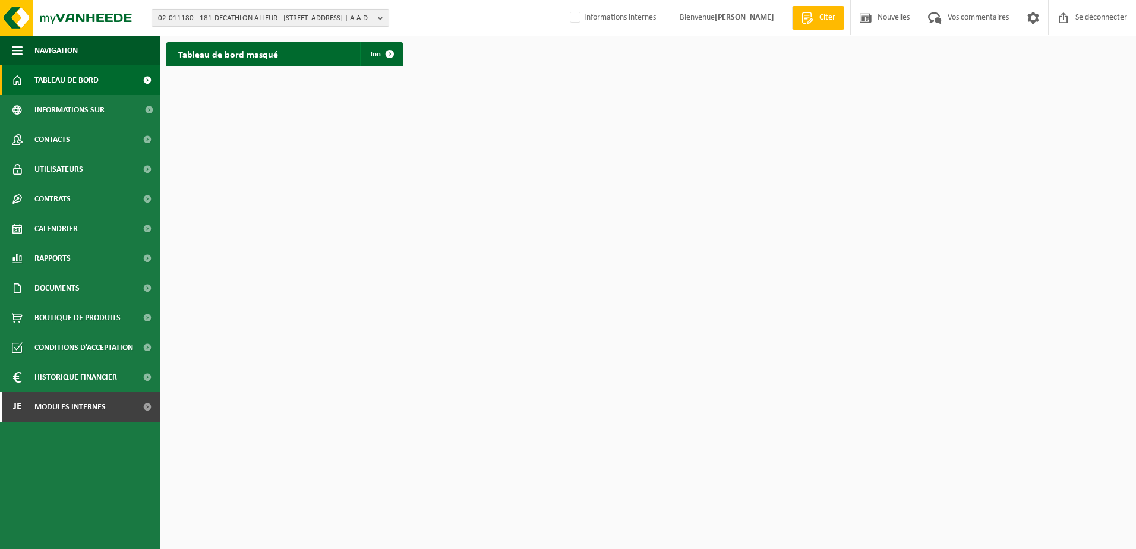
click at [173, 20] on span "02-011180 - 181-DECATHLON ALLEUR - 4432 ALLEUR, RUE DU COMMERCE | A.A.D. SERVIC…" at bounding box center [265, 19] width 215 height 18
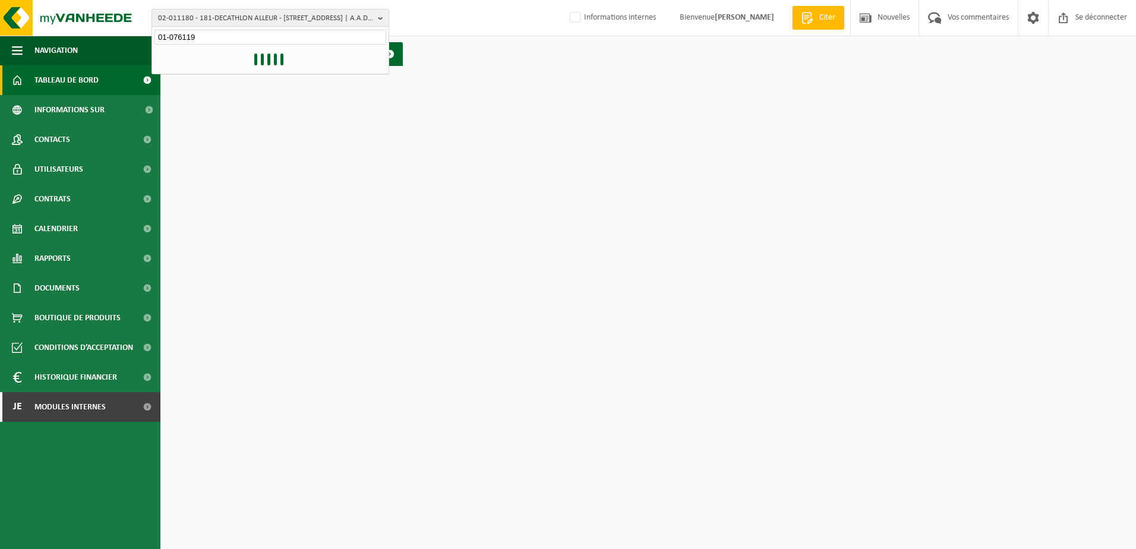
type input "01-076119"
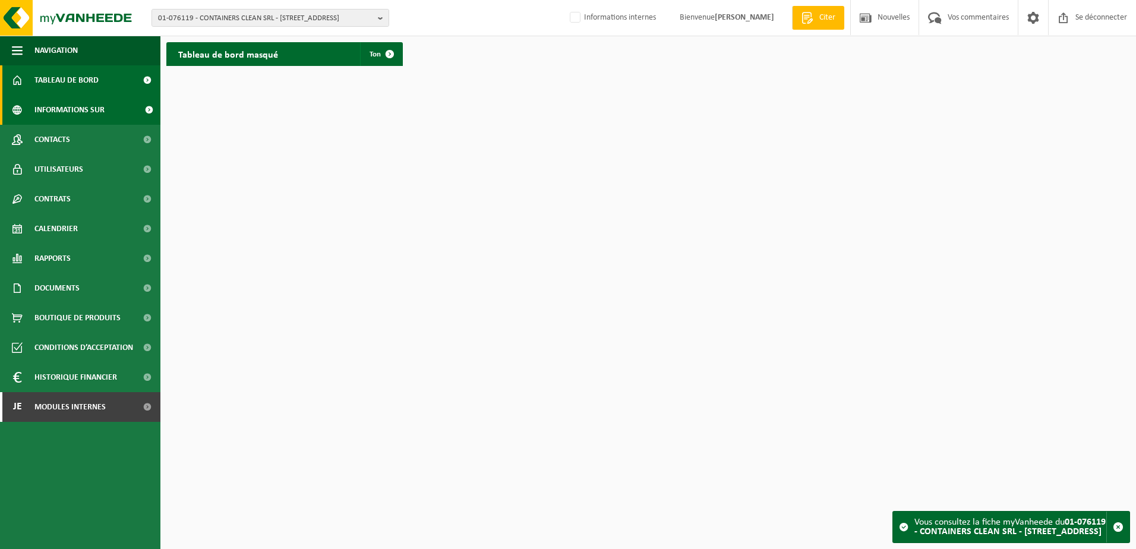
click at [75, 119] on span "Informations sur l’entreprise" at bounding box center [85, 110] width 103 height 30
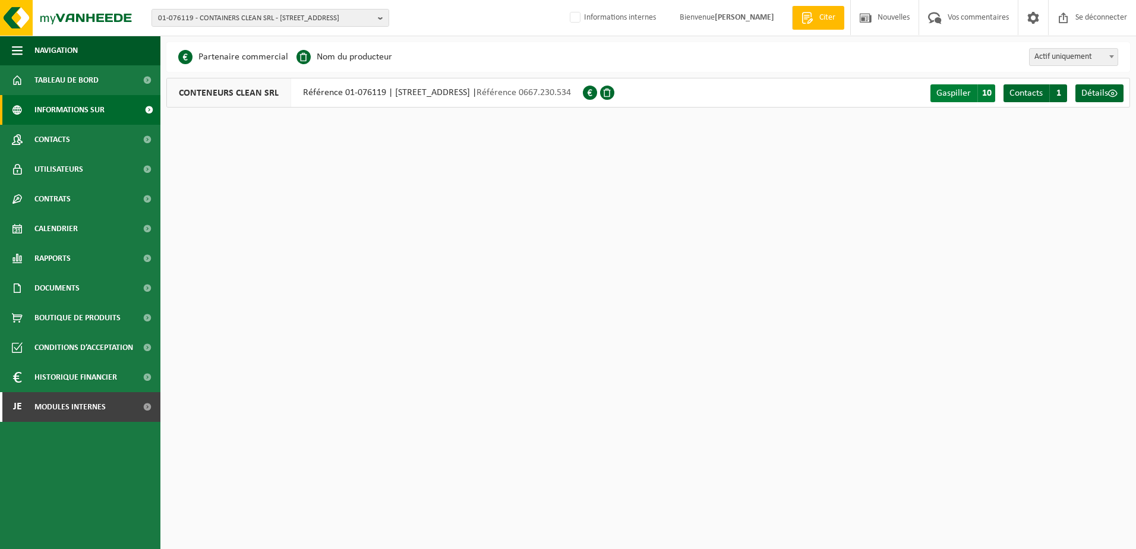
click at [987, 96] on span "10" at bounding box center [986, 93] width 18 height 18
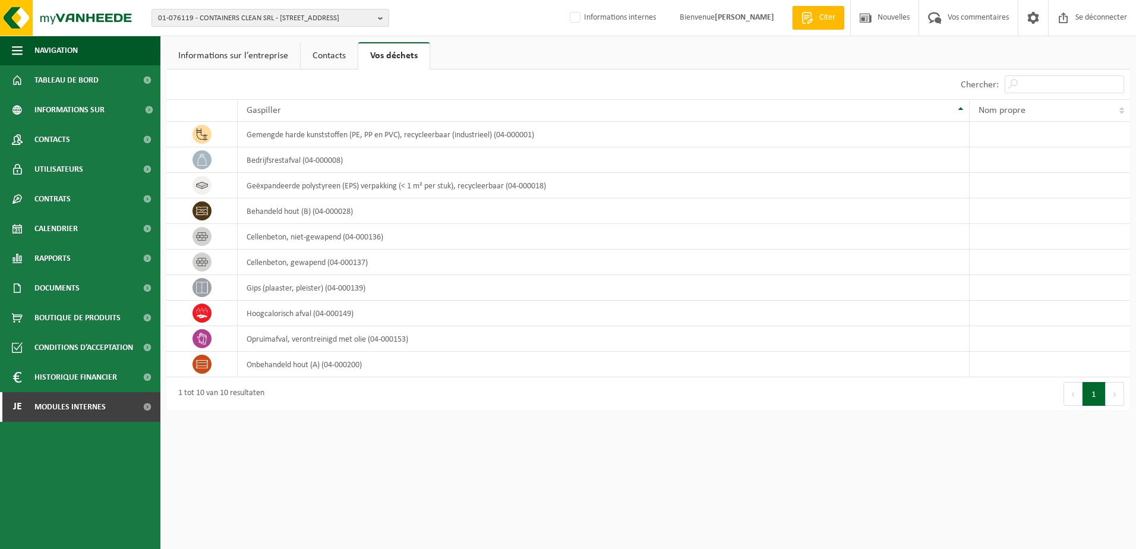
click at [246, 60] on link "Informations sur l’entreprise" at bounding box center [233, 55] width 134 height 27
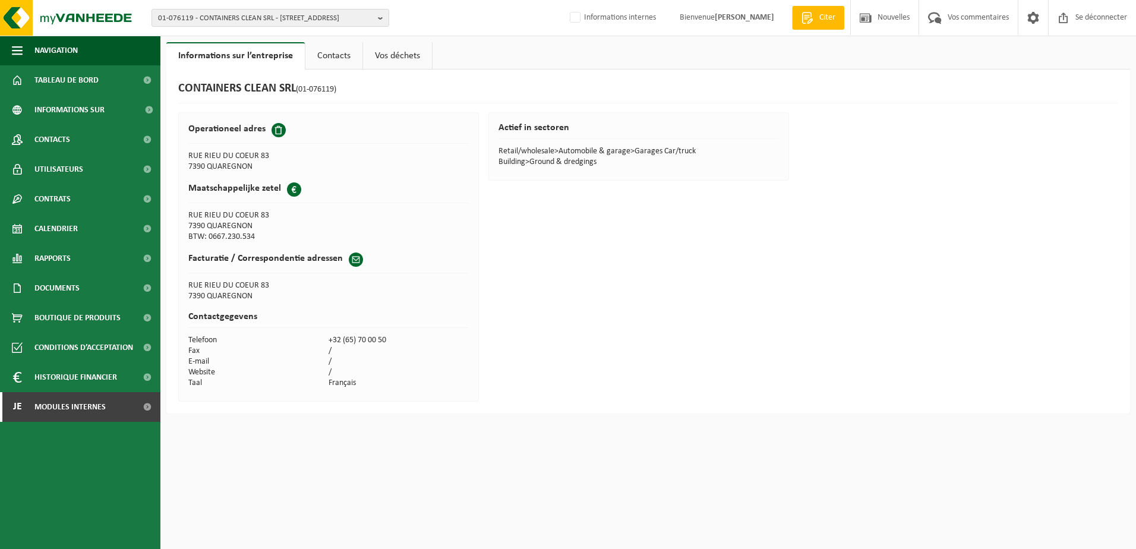
drag, startPoint x: 264, startPoint y: 241, endPoint x: 208, endPoint y: 239, distance: 55.3
click at [208, 239] on td "BTW: 0667.230.534" at bounding box center [258, 237] width 140 height 11
